Goal: Check status

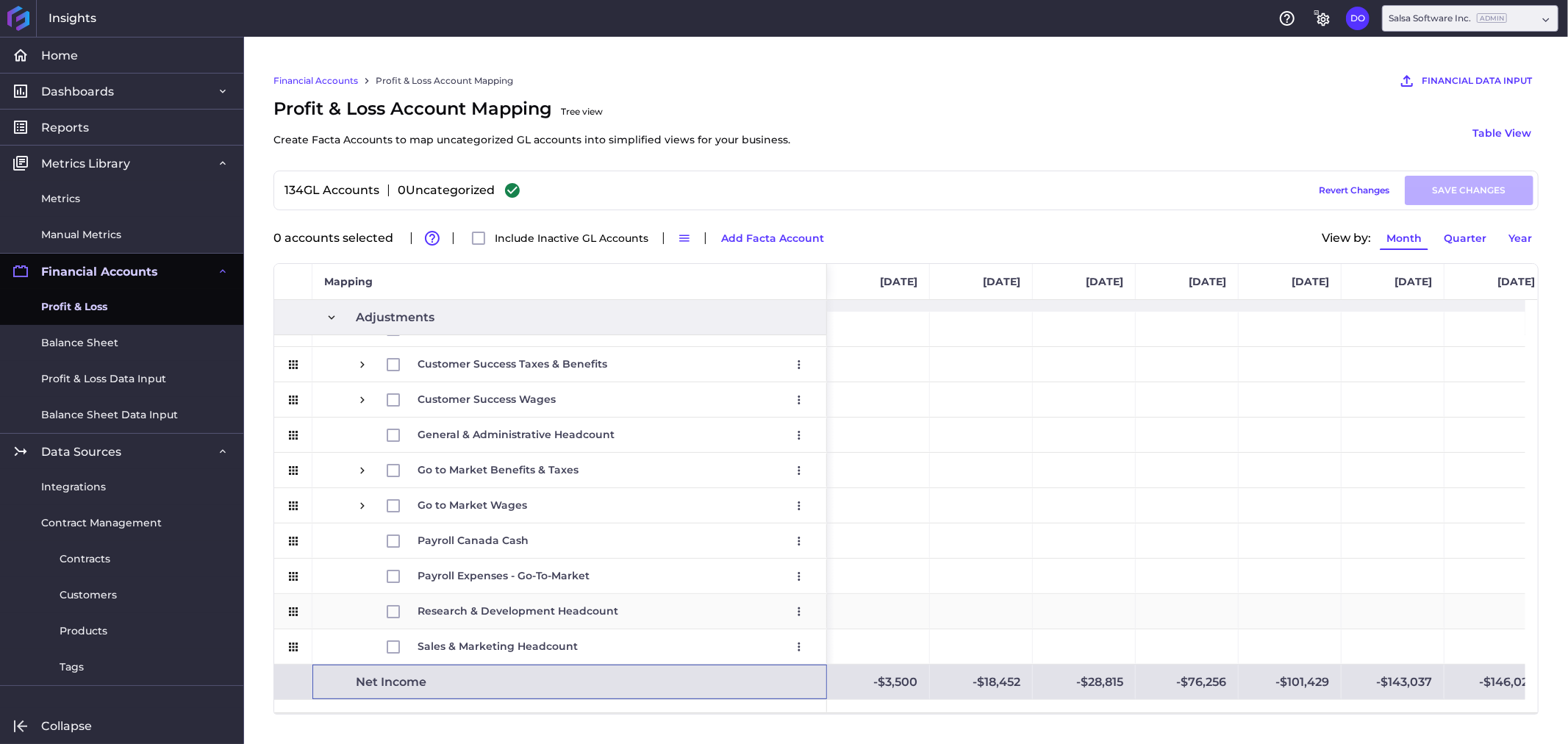
scroll to position [2035, 0]
click at [69, 129] on span "Reports" at bounding box center [65, 127] width 48 height 16
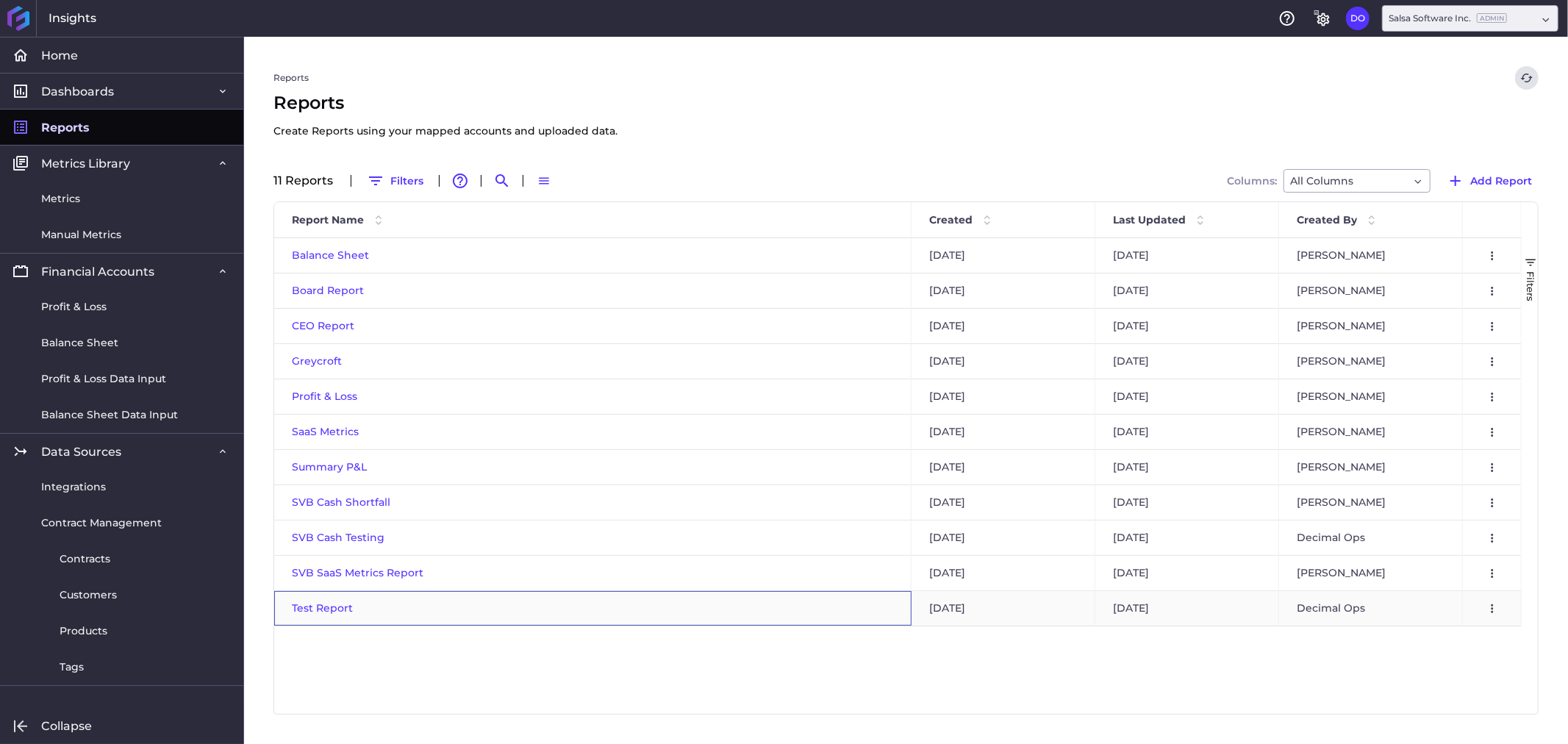
click at [320, 606] on span "Test Report" at bounding box center [322, 608] width 61 height 13
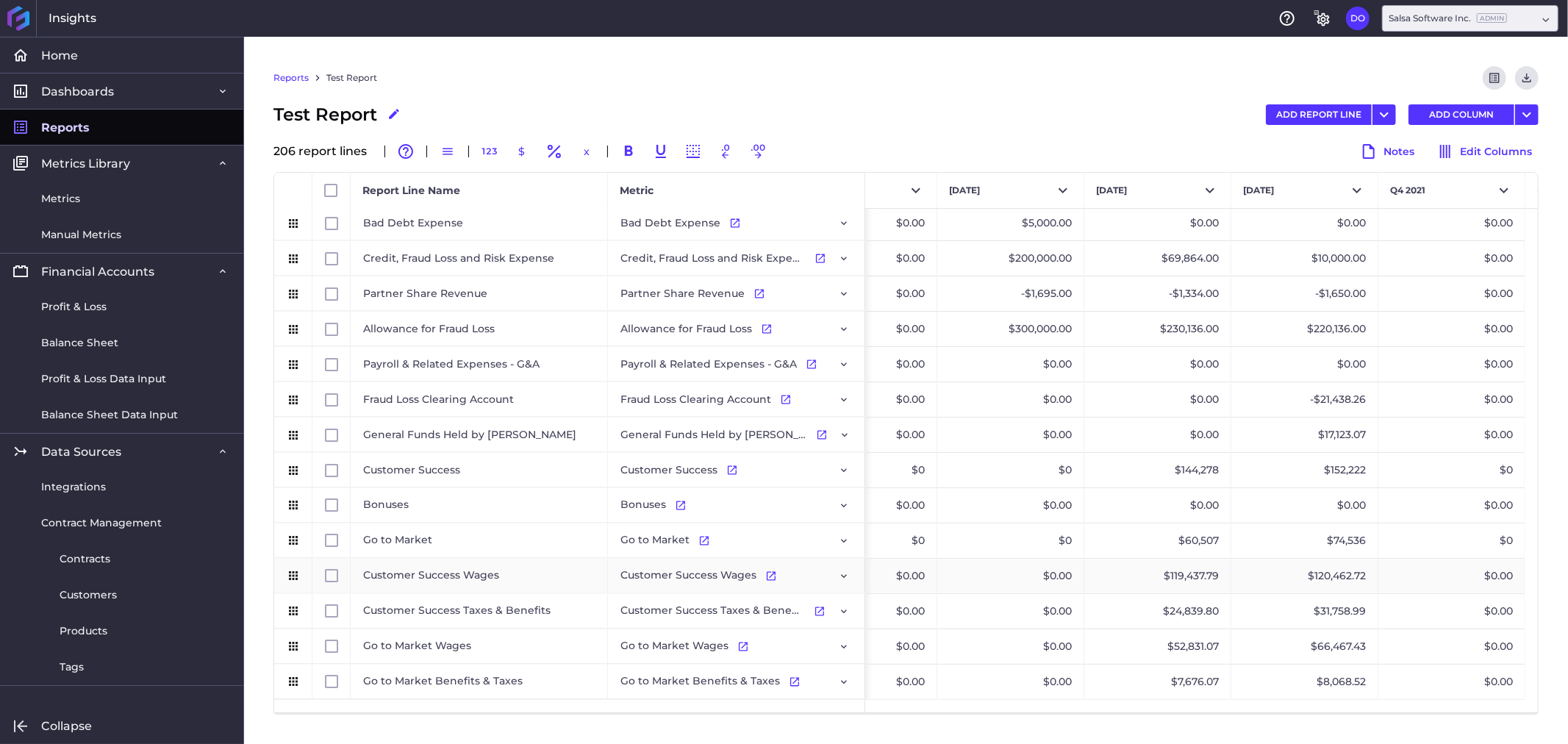
click at [1282, 576] on div "$120,462.72" at bounding box center [1305, 576] width 147 height 35
click at [846, 579] on icon "Press SPACE to select this row." at bounding box center [844, 576] width 12 height 12
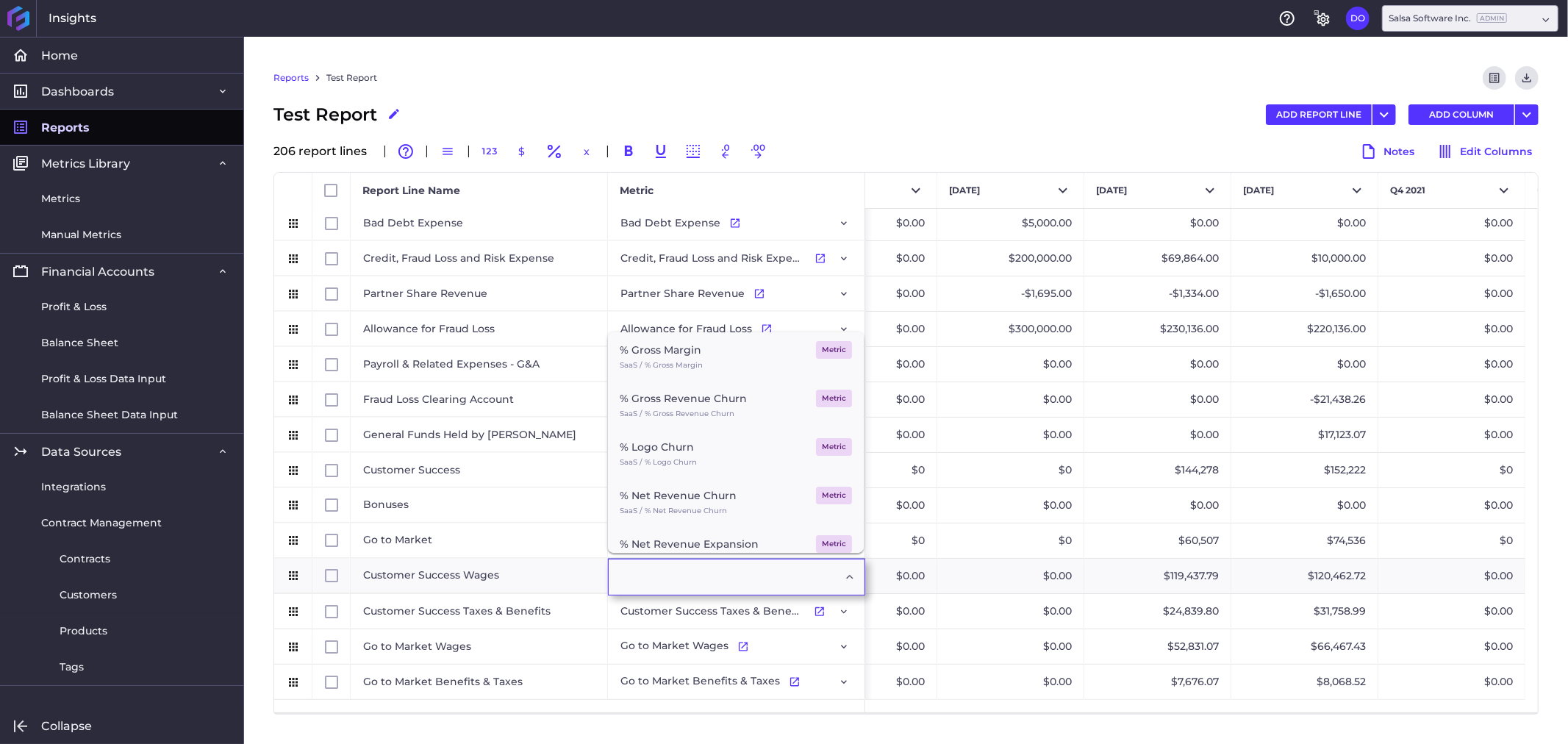
click at [846, 579] on icon "Dropdown select" at bounding box center [849, 576] width 12 height 12
click at [1094, 732] on div "Reports Test Report Preview Report Download CSV Test Report Edit Report Name AD…" at bounding box center [906, 390] width 1324 height 707
click at [858, 47] on div "Reports Test Report Preview Report Download CSV Test Report Edit Report Name AD…" at bounding box center [906, 390] width 1324 height 707
click at [70, 481] on span "Integrations" at bounding box center [73, 486] width 65 height 16
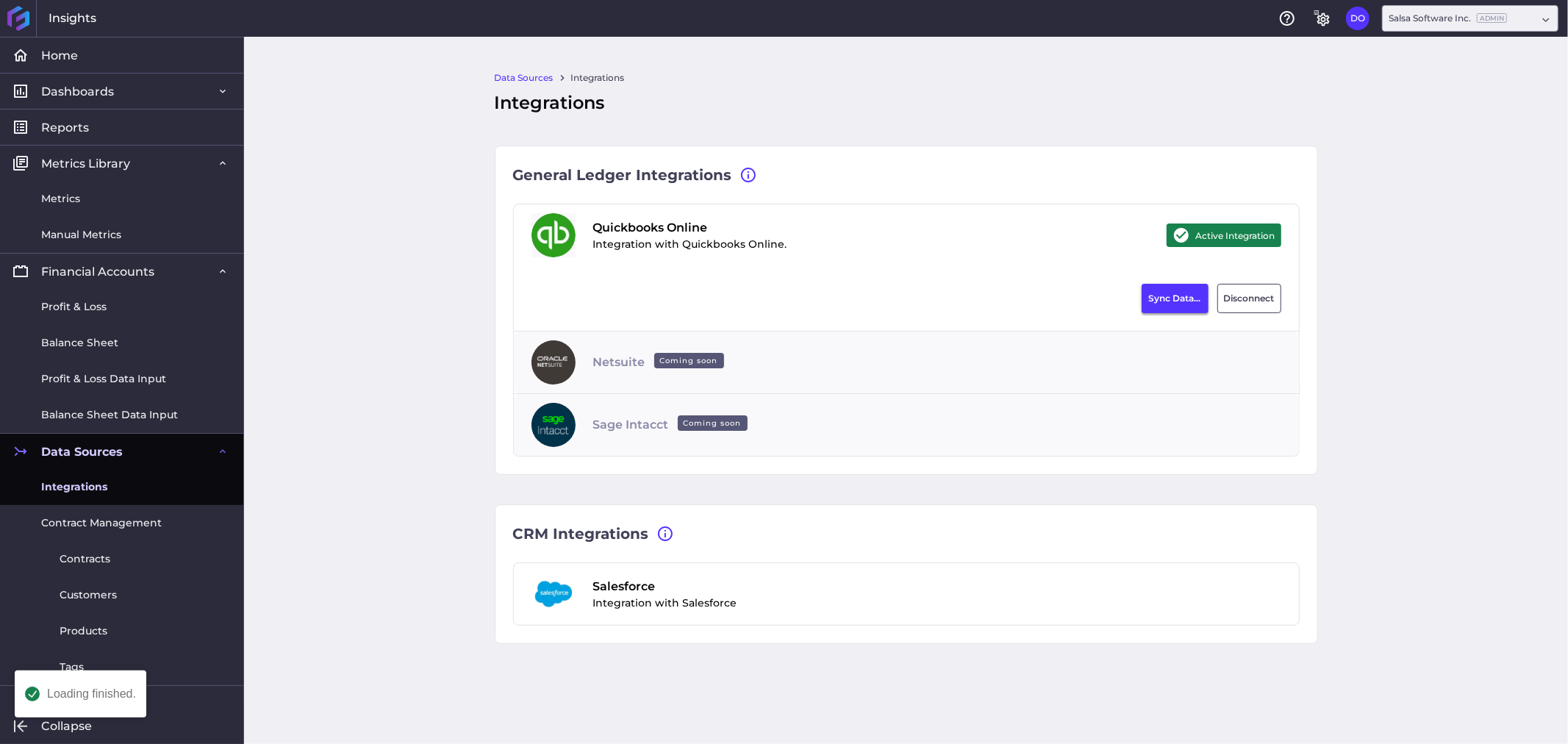
click at [1179, 299] on button "Sync Data..." at bounding box center [1175, 298] width 67 height 29
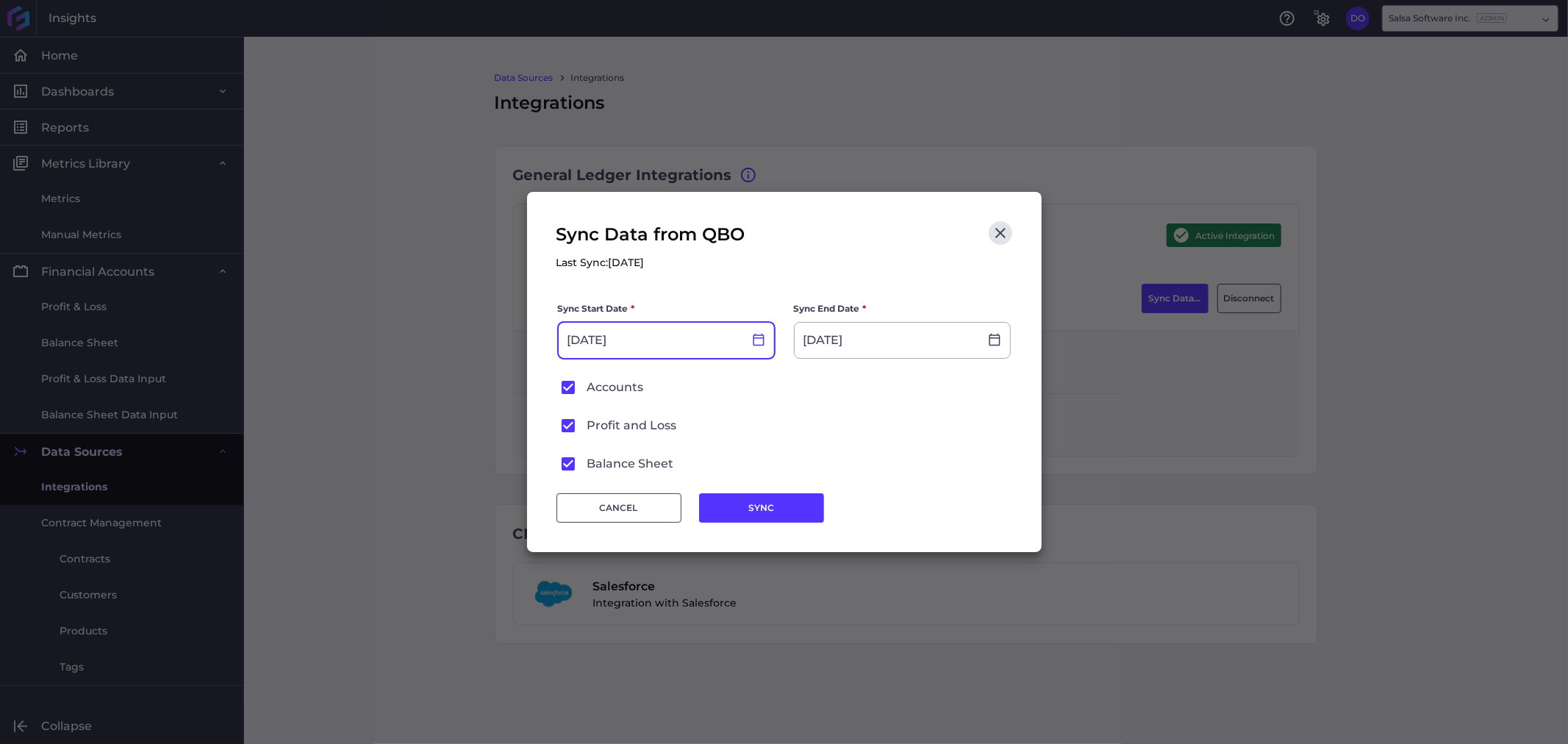
click at [761, 335] on icon at bounding box center [758, 340] width 11 height 13
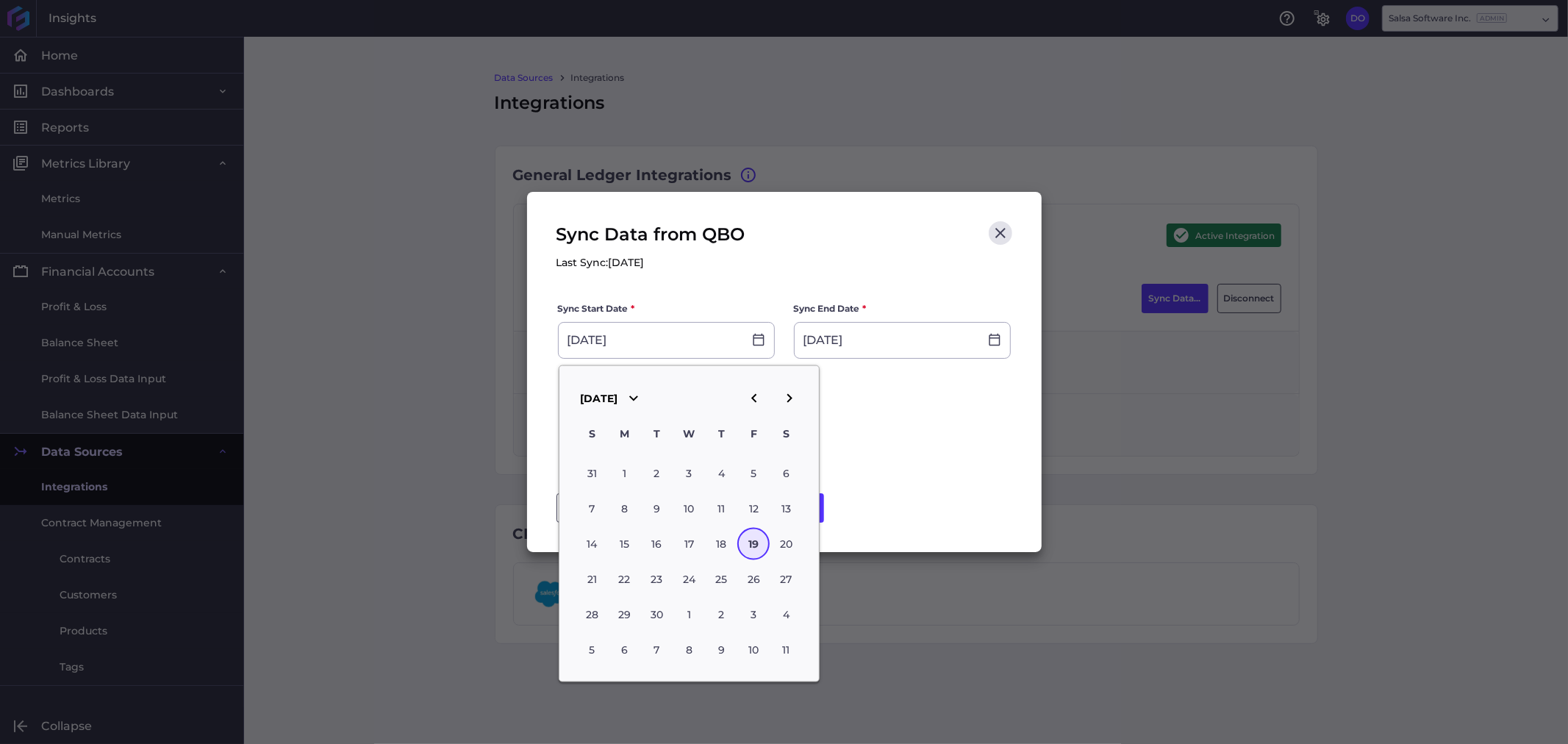
click at [750, 399] on icon "button" at bounding box center [753, 398] width 17 height 17
click at [752, 389] on icon "button" at bounding box center [753, 398] width 17 height 17
click at [719, 608] on div "31" at bounding box center [720, 614] width 32 height 32
type input "[DATE]"
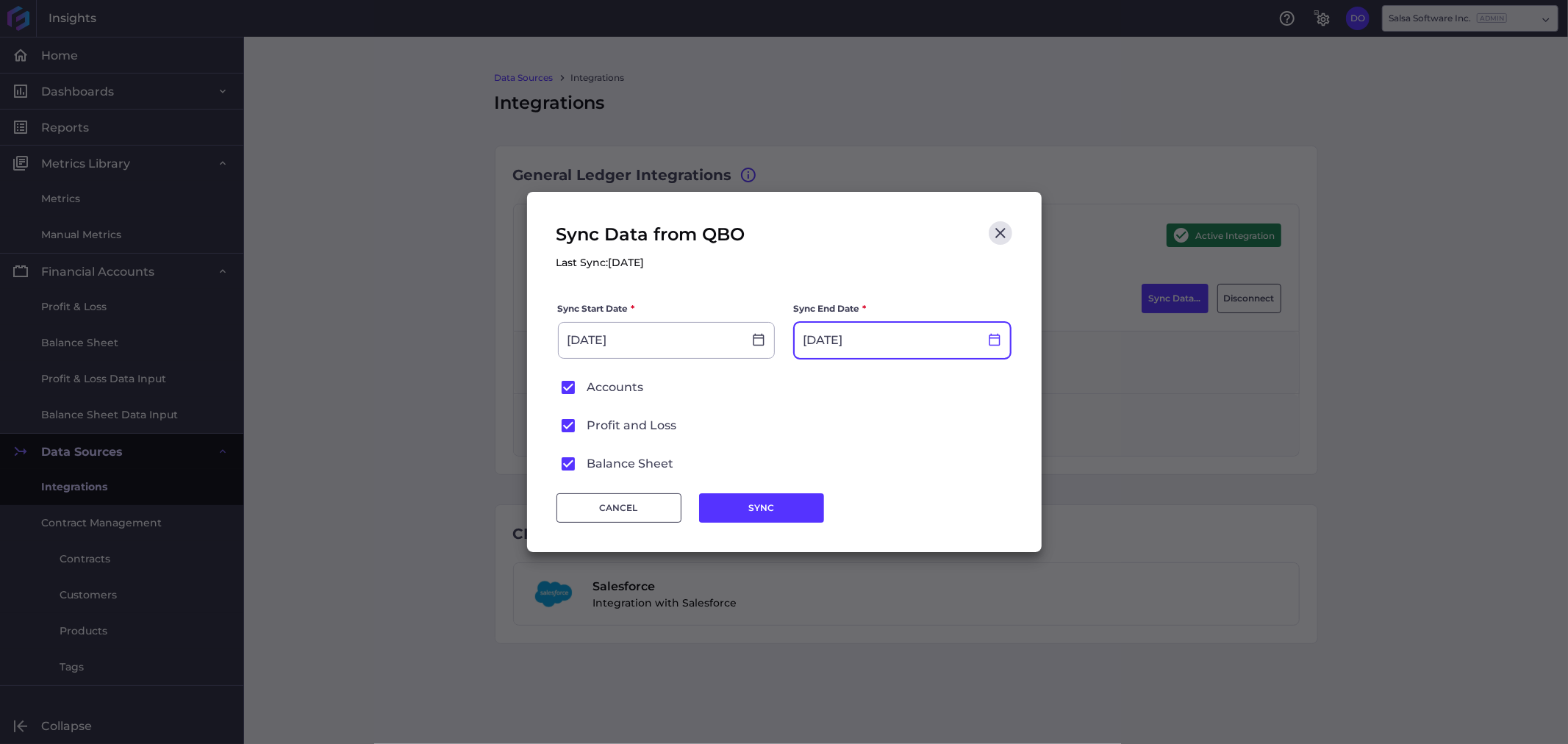
click at [991, 340] on icon at bounding box center [995, 339] width 13 height 13
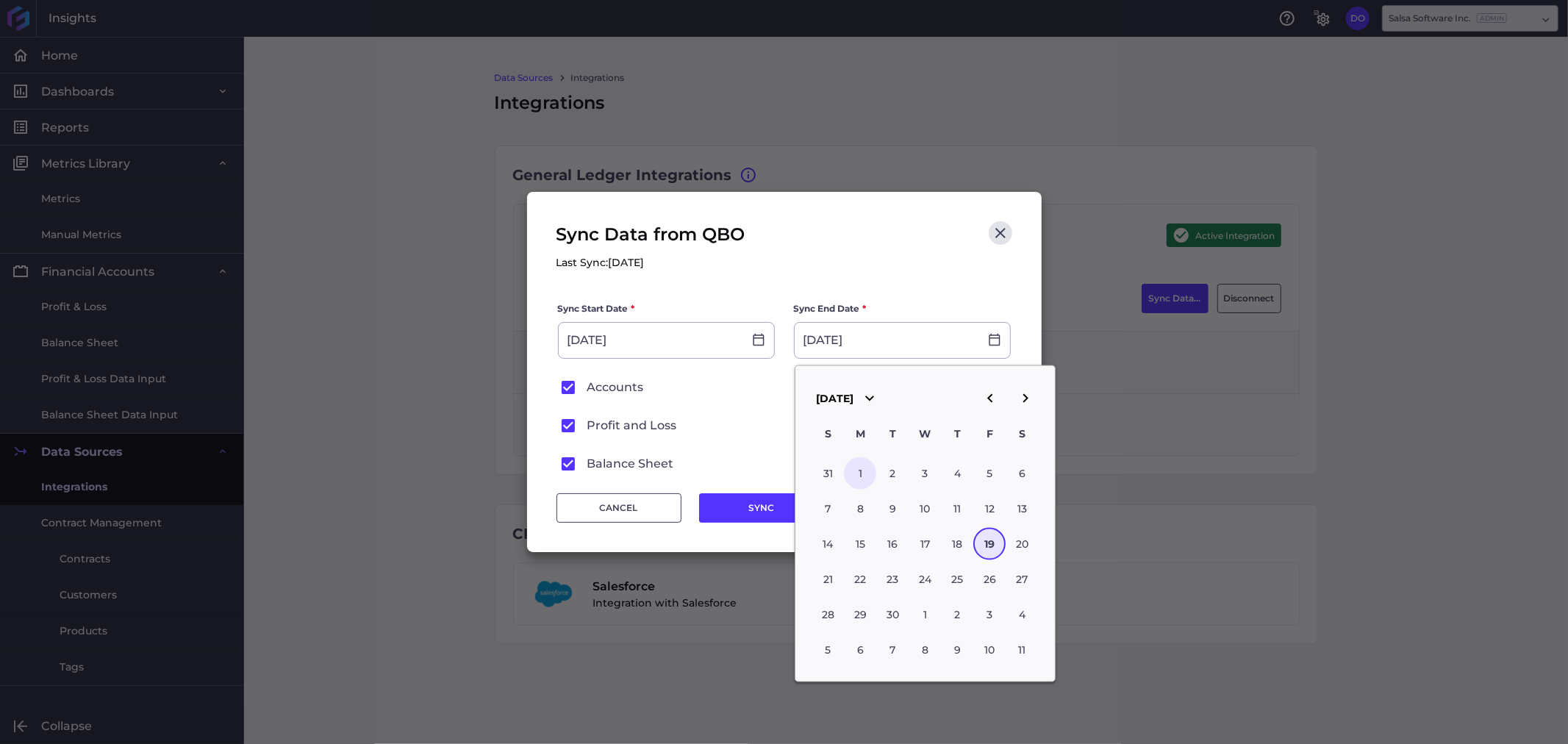
click at [858, 467] on div "1" at bounding box center [860, 473] width 32 height 32
type input "[DATE]"
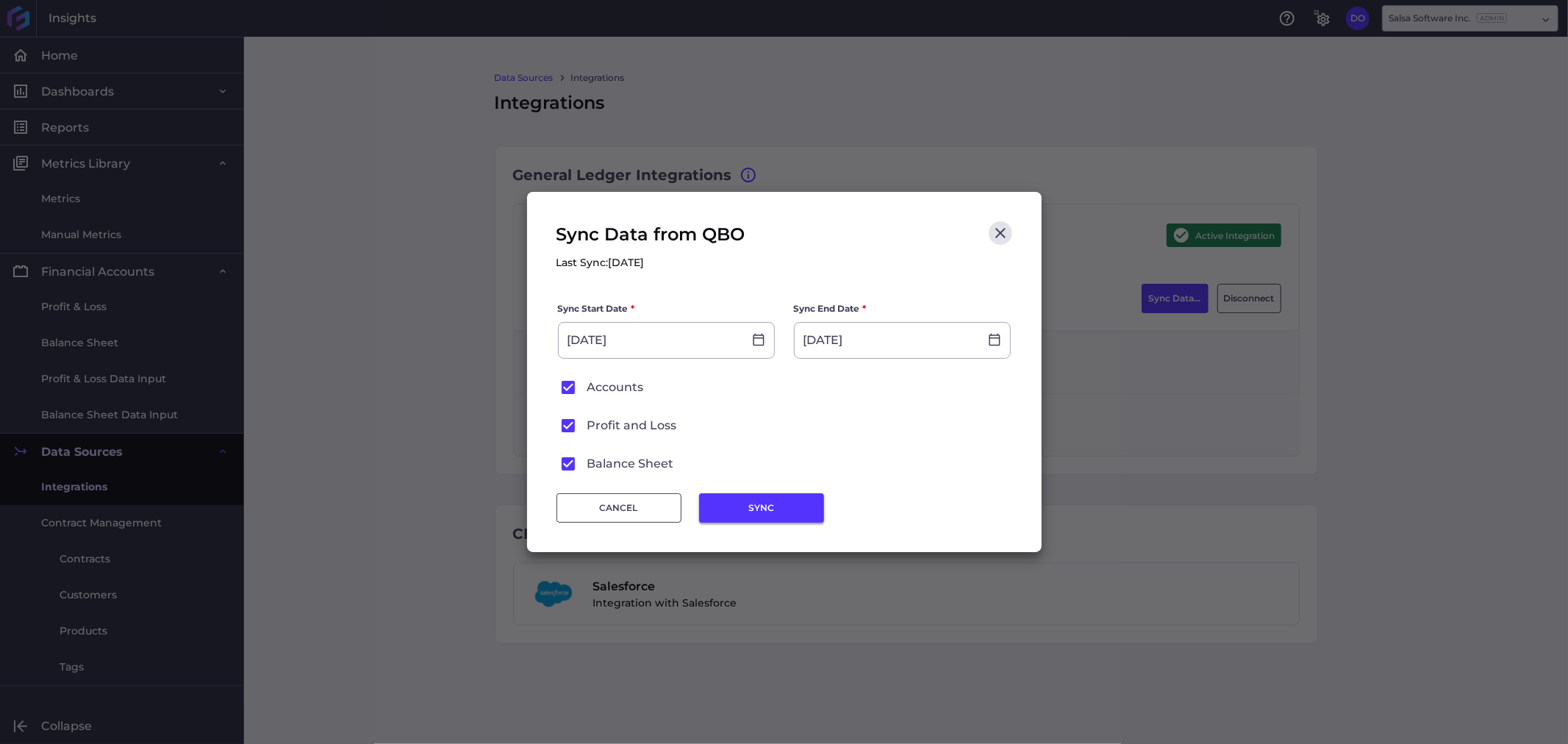
click at [733, 512] on button "SYNC" at bounding box center [762, 508] width 125 height 29
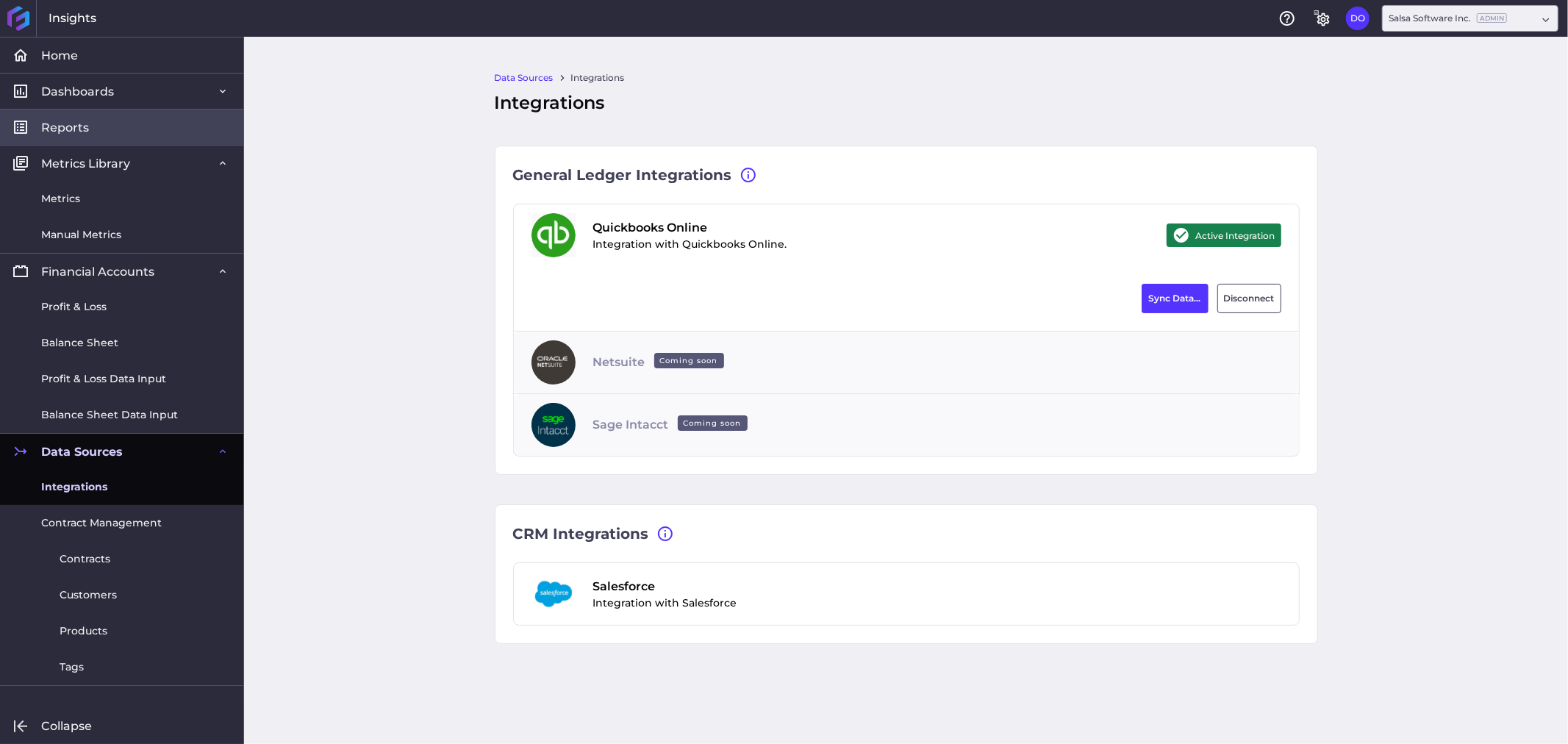
click at [82, 137] on link "Reports" at bounding box center [122, 126] width 243 height 36
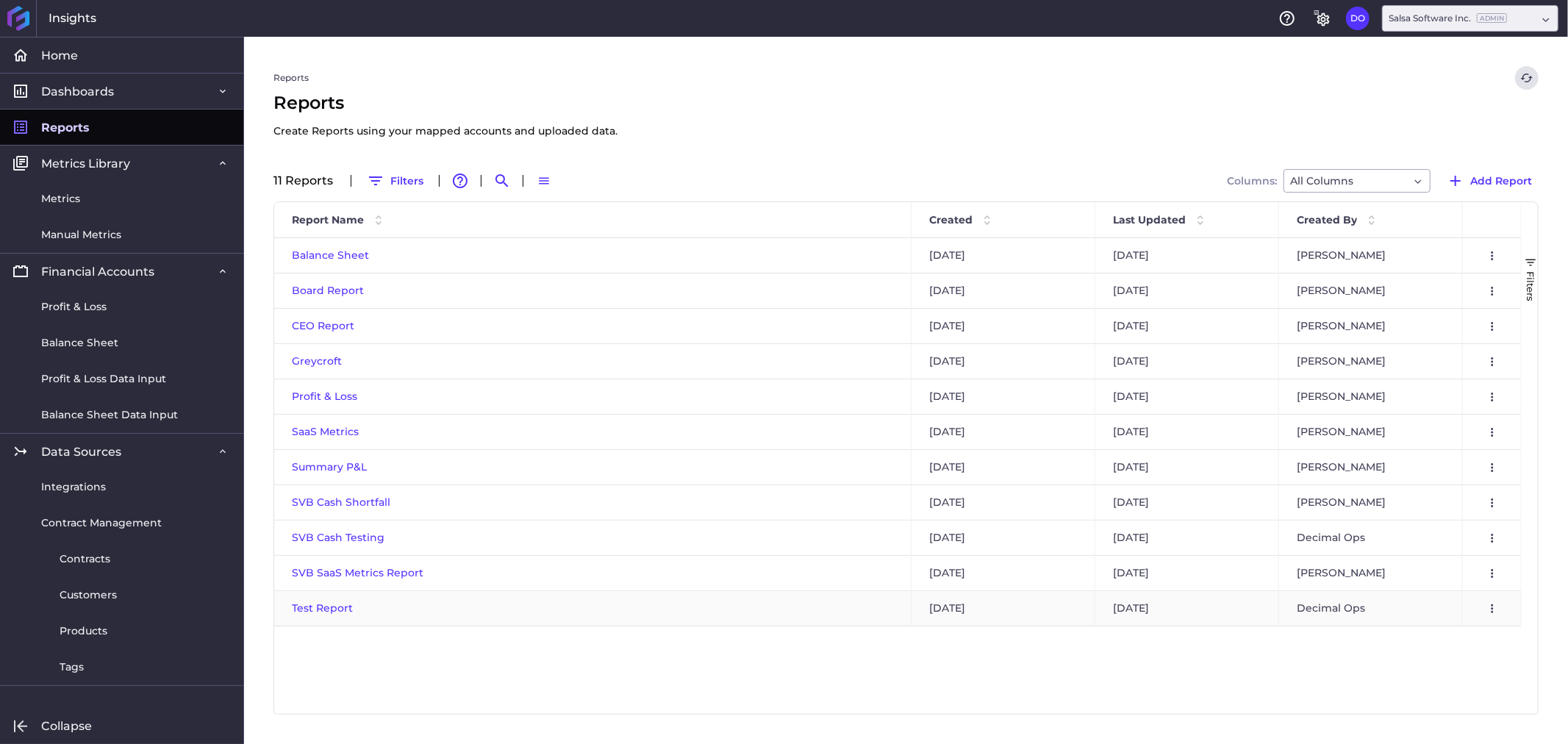
click at [329, 608] on span "Test Report" at bounding box center [322, 608] width 61 height 13
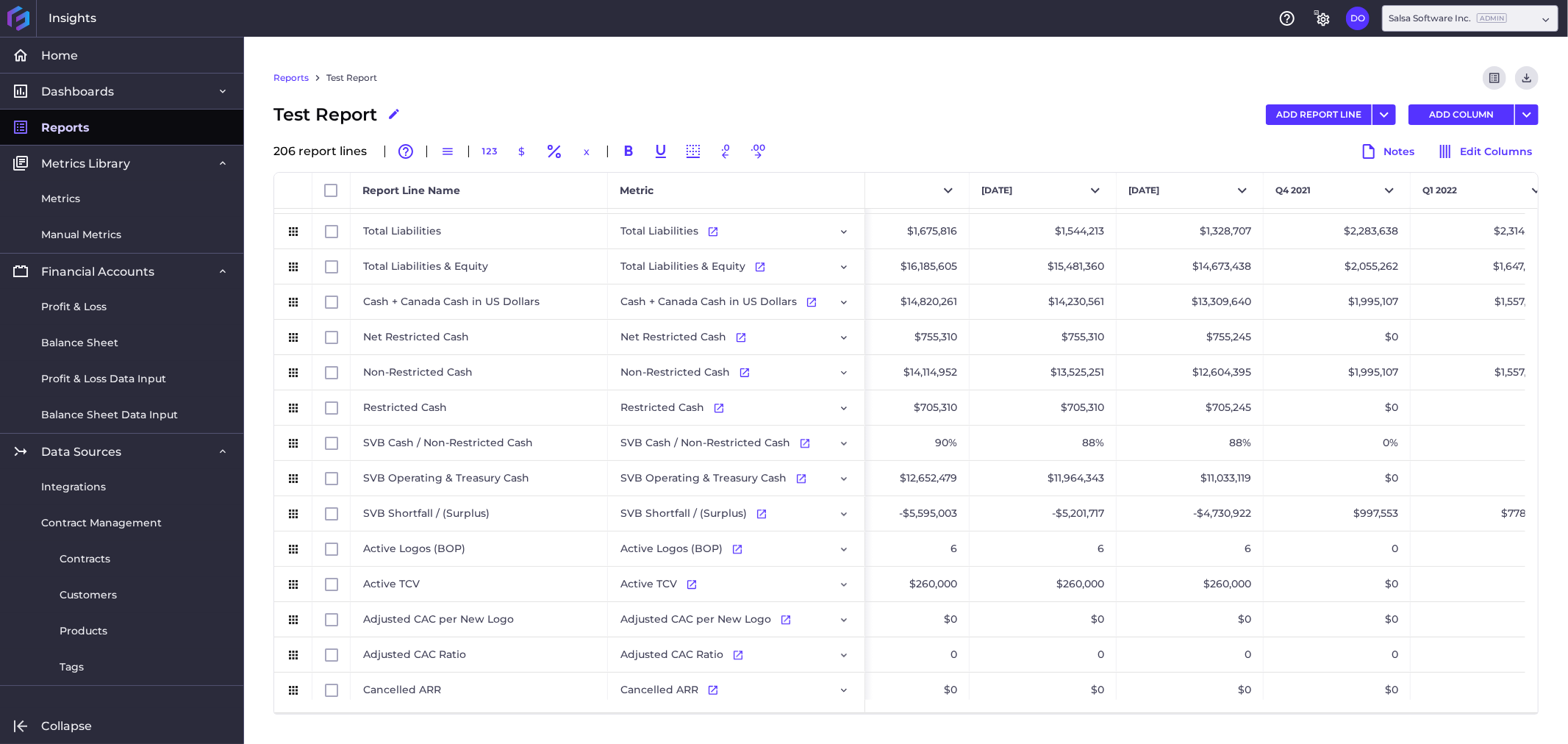
scroll to position [2938, 0]
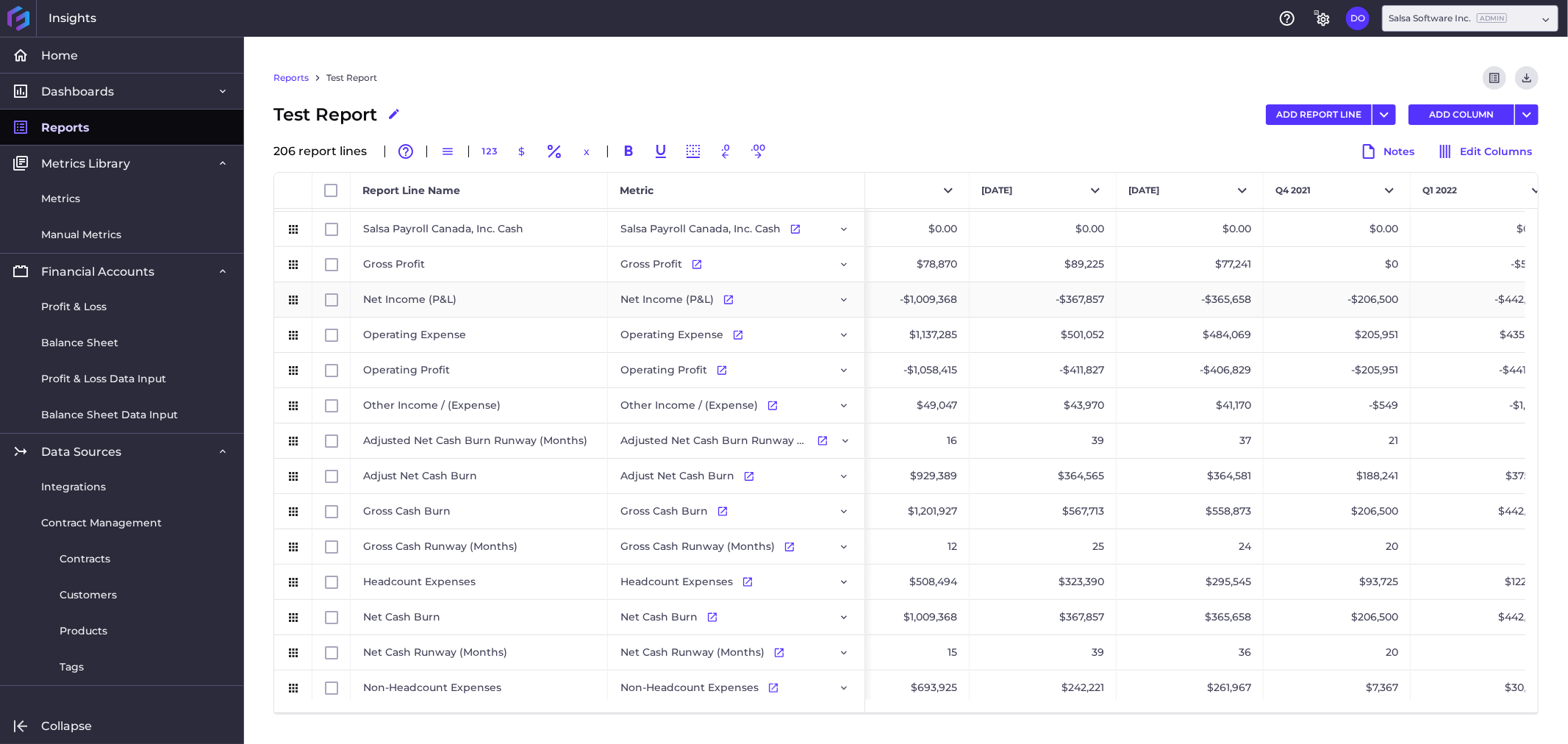
click at [1180, 299] on div "-$365,658" at bounding box center [1189, 300] width 147 height 35
click at [91, 133] on link "Reports" at bounding box center [122, 126] width 243 height 36
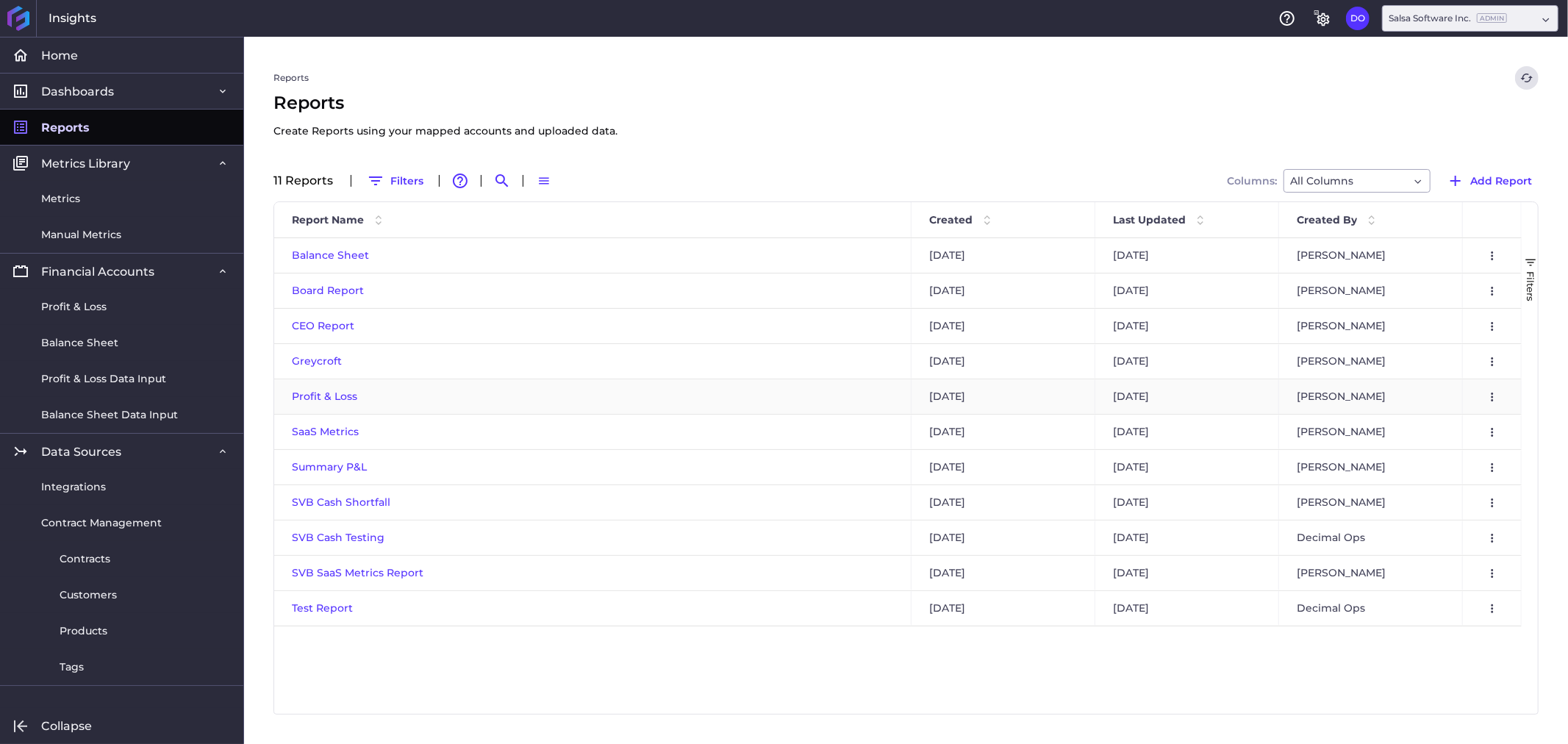
click at [327, 395] on span "Profit & Loss" at bounding box center [325, 396] width 66 height 13
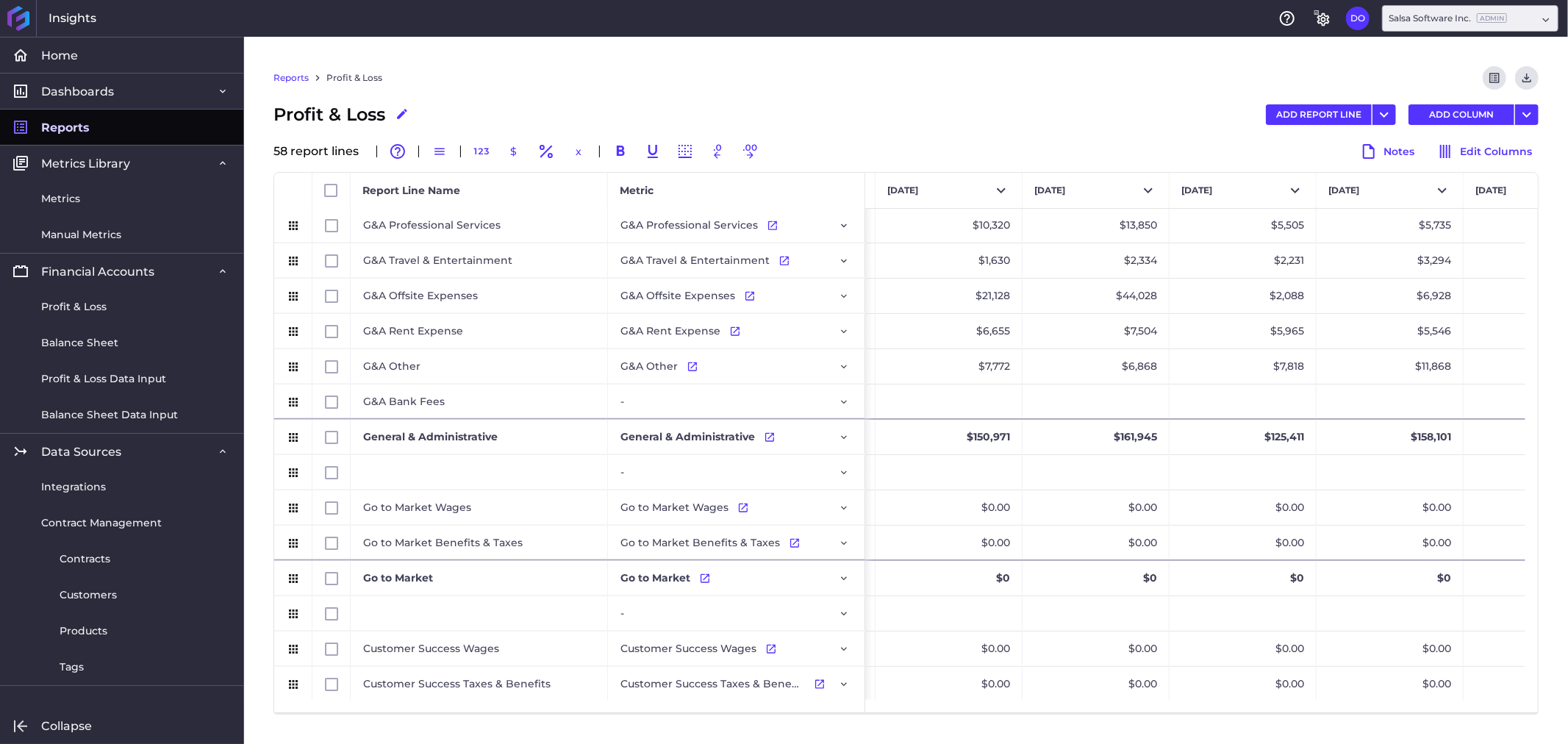
scroll to position [0, 1410]
